Goal: Navigation & Orientation: Find specific page/section

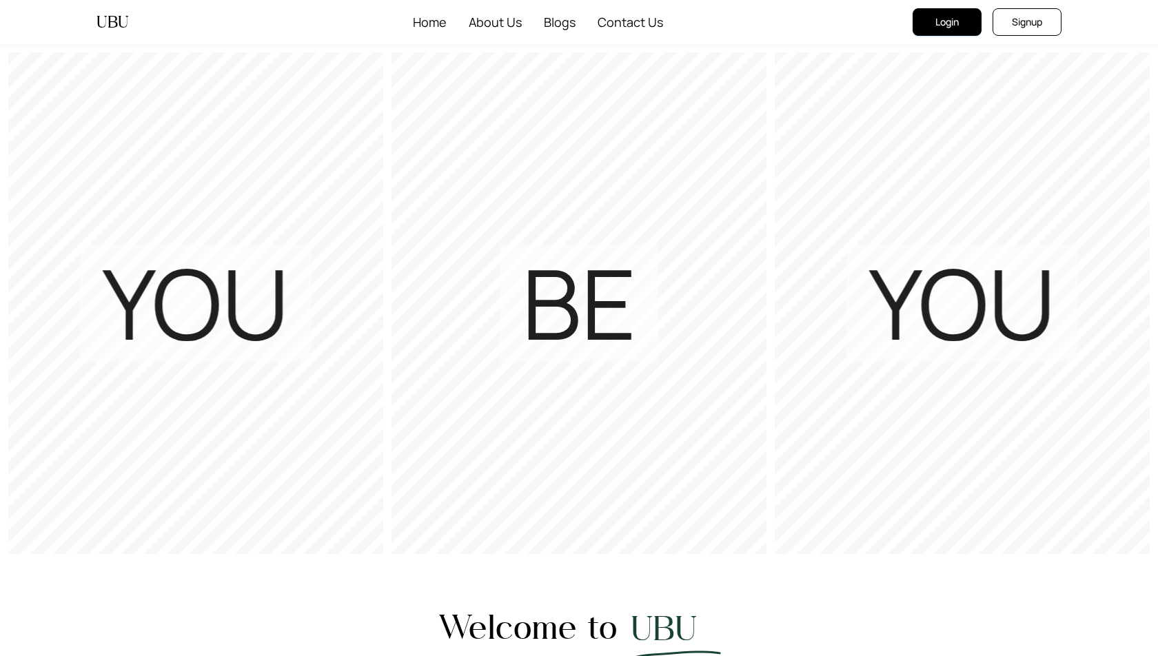
click at [948, 30] on button "Login" at bounding box center [947, 22] width 69 height 28
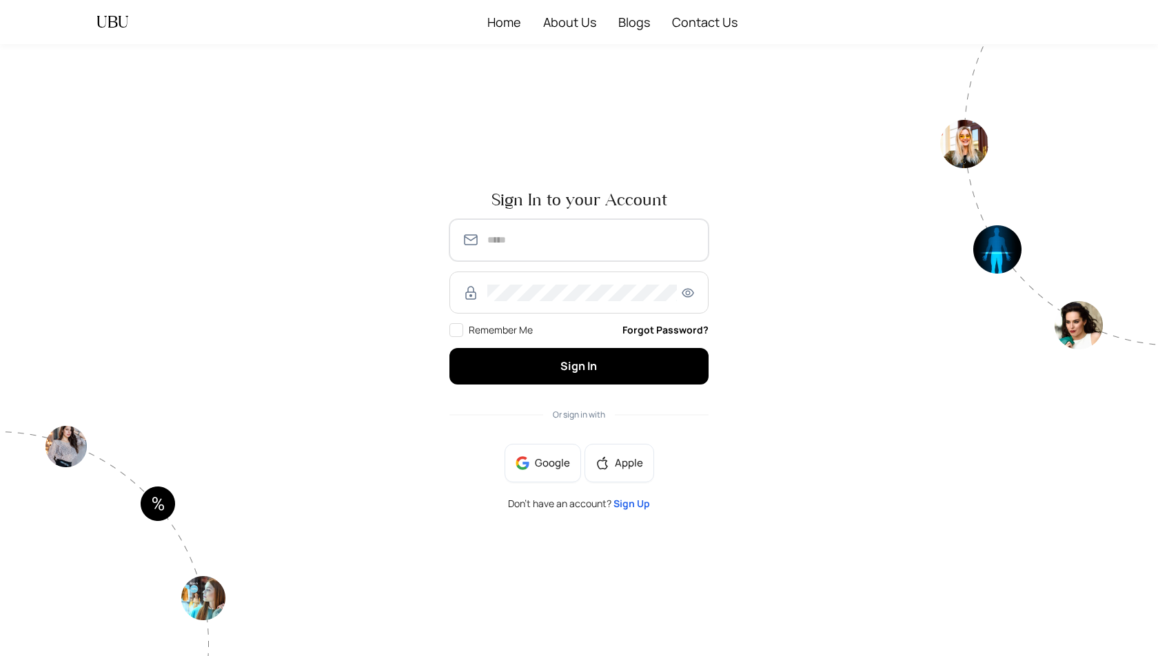
click at [547, 244] on input "text" at bounding box center [591, 240] width 209 height 17
type input "**********"
click at [545, 306] on span at bounding box center [578, 293] width 259 height 42
click at [449, 348] on button "Sign In" at bounding box center [578, 366] width 259 height 37
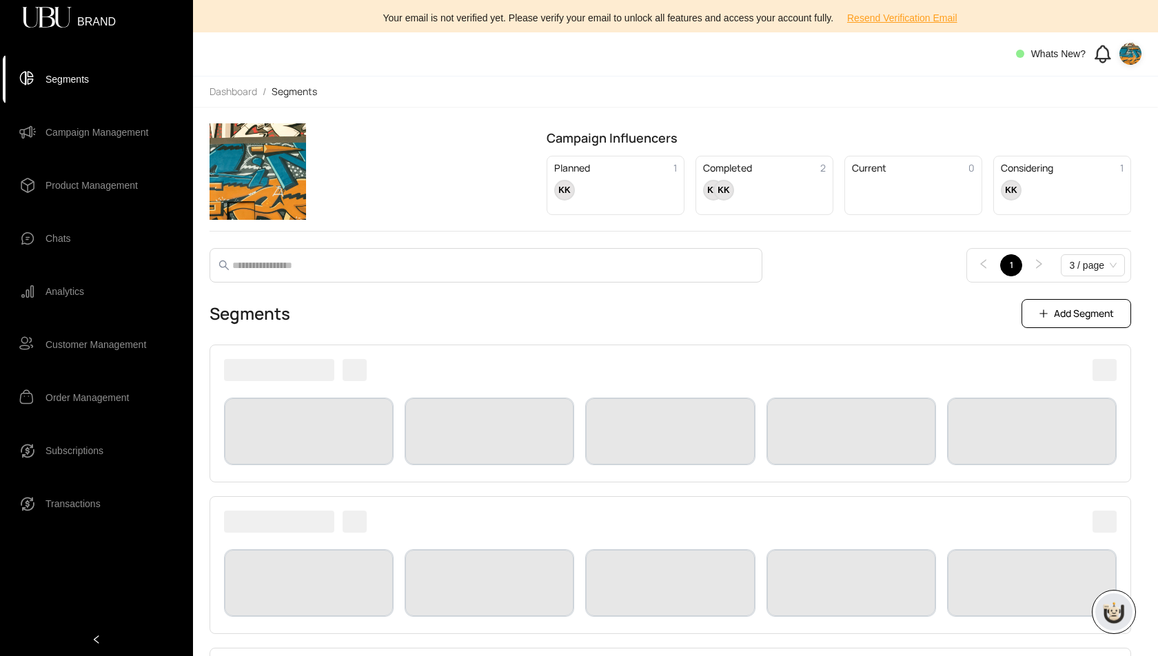
click at [82, 192] on span "Product Management" at bounding box center [91, 186] width 92 height 28
